Goal: Information Seeking & Learning: Understand process/instructions

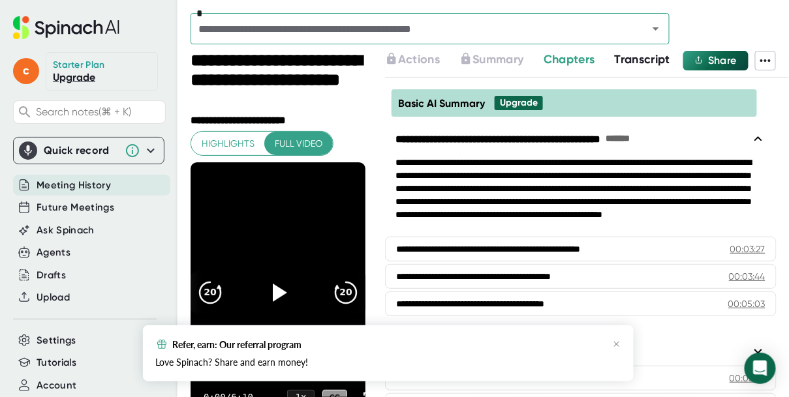
click at [515, 195] on div "**********" at bounding box center [580, 195] width 391 height 78
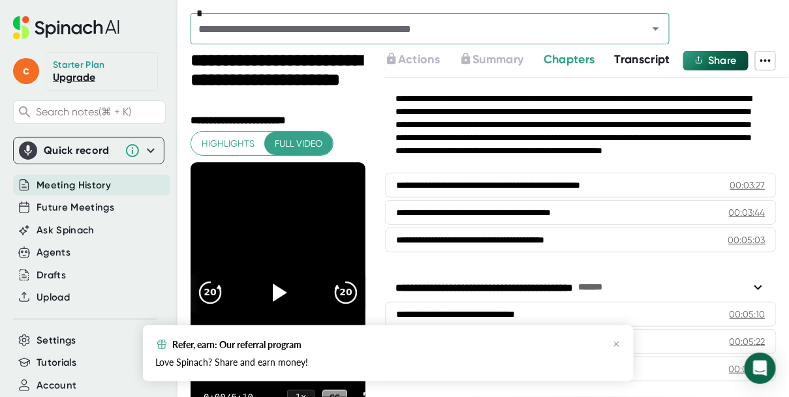
scroll to position [65, 0]
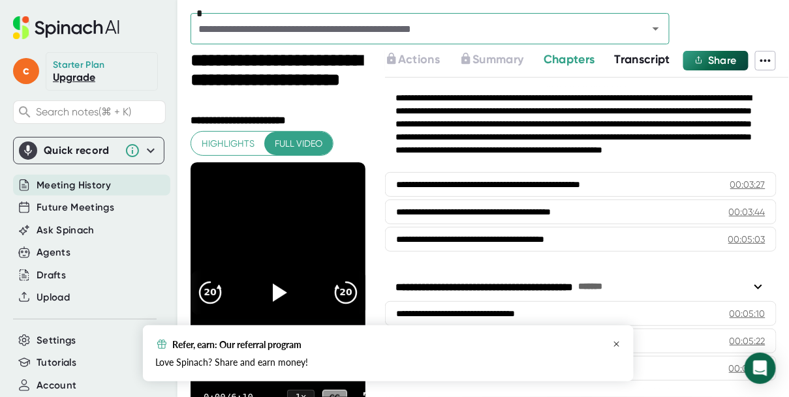
click at [617, 342] on icon "button" at bounding box center [616, 344] width 8 height 8
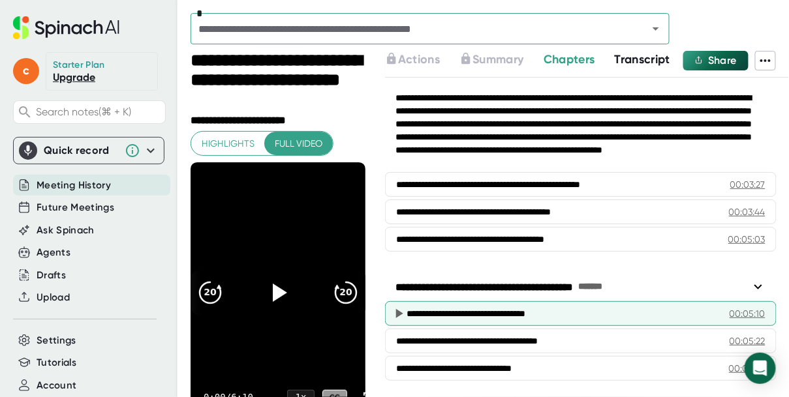
click at [428, 317] on div "**********" at bounding box center [563, 313] width 314 height 13
